Goal: Information Seeking & Learning: Learn about a topic

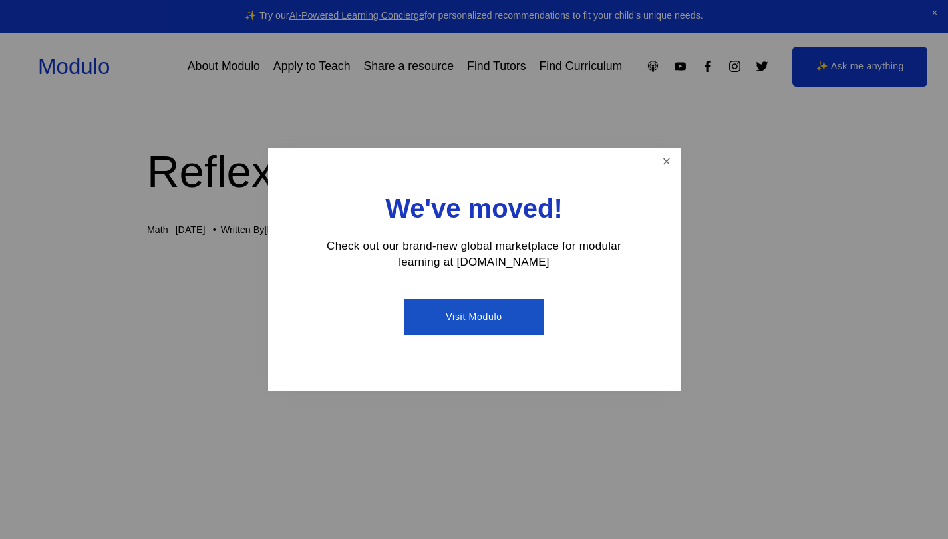
click at [663, 161] on link "Close" at bounding box center [666, 161] width 23 height 23
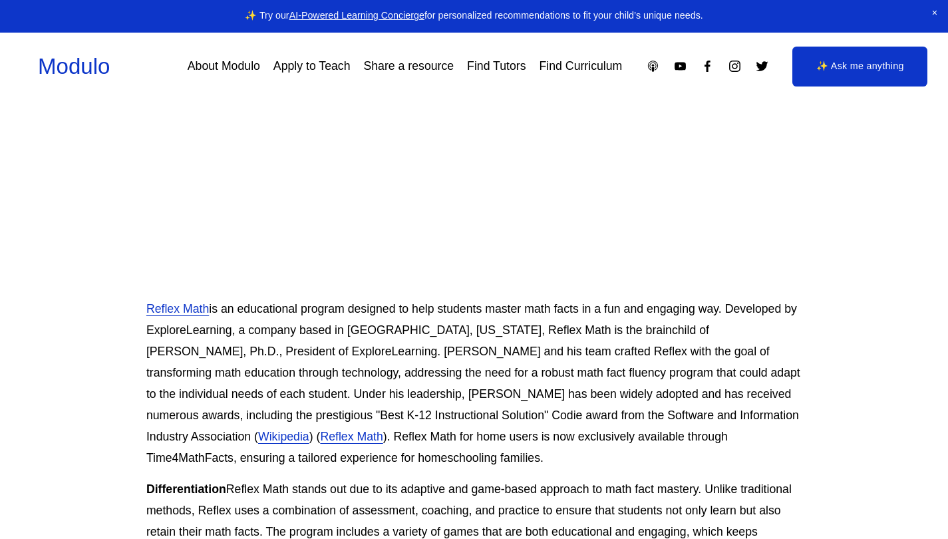
scroll to position [342, 1]
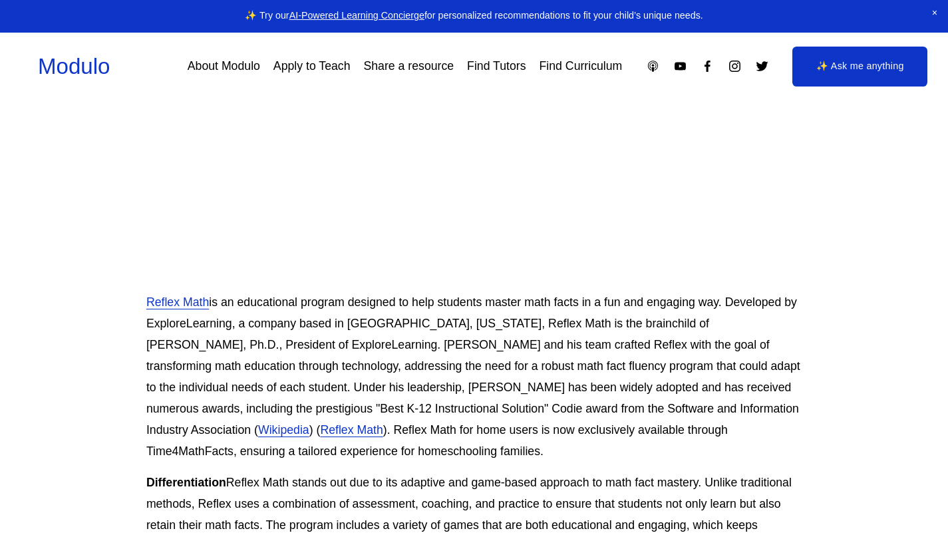
click at [172, 301] on link "Reflex Math" at bounding box center [177, 301] width 63 height 13
click at [841, 69] on link "✨ Ask me anything" at bounding box center [859, 67] width 135 height 40
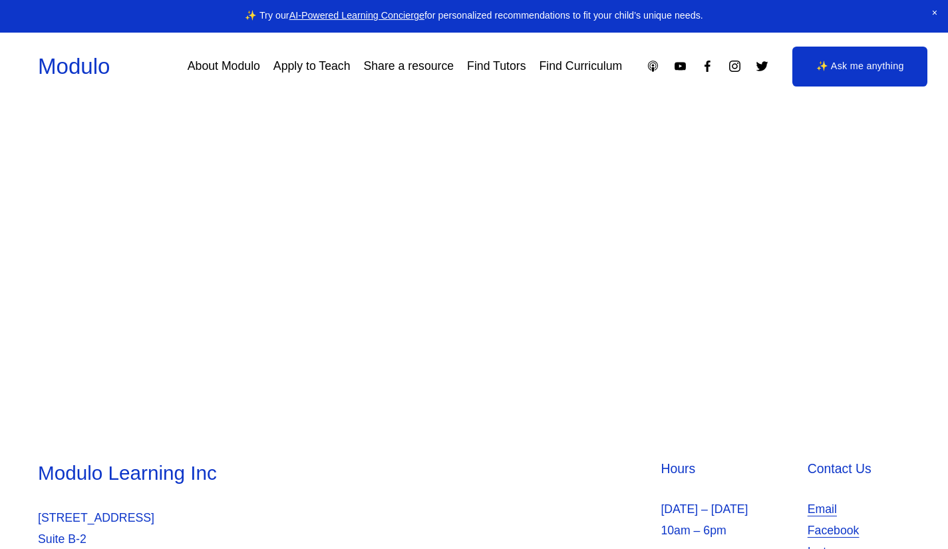
drag, startPoint x: 0, startPoint y: 0, endPoint x: 841, endPoint y: 69, distance: 843.7
click at [841, 69] on link "✨ Ask me anything" at bounding box center [859, 67] width 135 height 40
click at [569, 63] on link "Find Curriculum" at bounding box center [580, 66] width 83 height 23
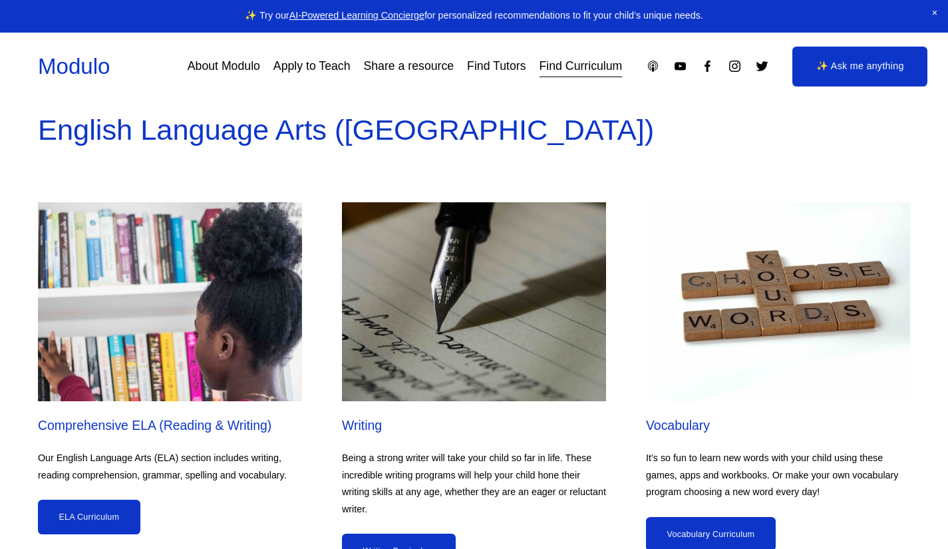
scroll to position [1911, 0]
